Goal: Information Seeking & Learning: Check status

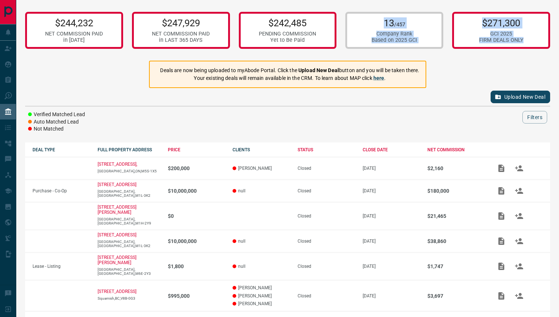
drag, startPoint x: 348, startPoint y: 8, endPoint x: 468, endPoint y: 68, distance: 134.2
click at [468, 68] on div "$244,232 NET COMMISSION PAID in [DATE] $247,929 NET COMMISSION PAID in LAST 365…" at bounding box center [287, 177] width 543 height 354
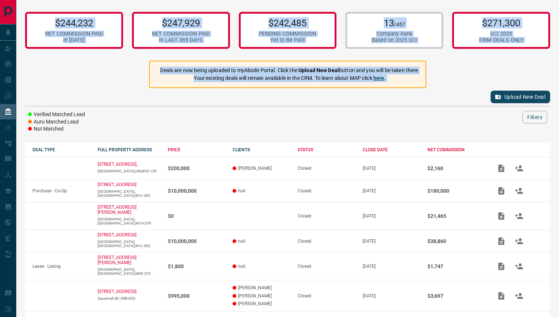
drag, startPoint x: 461, startPoint y: 90, endPoint x: 117, endPoint y: 10, distance: 353.0
click at [117, 10] on div "$244,232 NET COMMISSION PAID in [DATE] $247,929 NET COMMISSION PAID in LAST 365…" at bounding box center [287, 177] width 543 height 354
click at [117, 10] on div "$244,232 NET COMMISSION PAID in [DATE] $247,929 NET COMMISSION PAID in LAST 365…" at bounding box center [287, 30] width 525 height 46
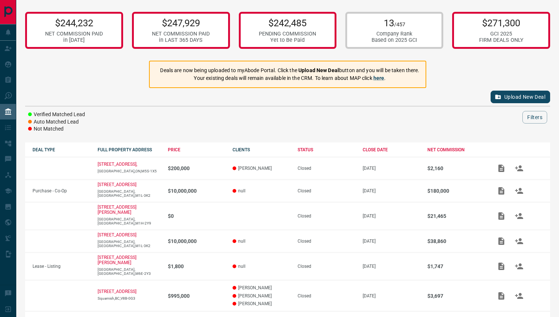
click at [117, 10] on div "$244,232 NET COMMISSION PAID in [DATE] $247,929 NET COMMISSION PAID in LAST 365…" at bounding box center [287, 30] width 525 height 46
click at [103, 7] on div "$244,232 NET COMMISSION PAID in [DATE] $247,929 NET COMMISSION PAID in LAST 365…" at bounding box center [287, 30] width 525 height 46
